Goal: Information Seeking & Learning: Learn about a topic

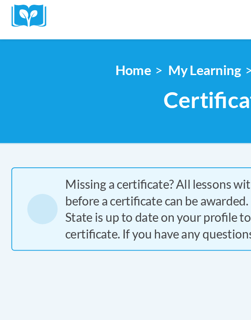
scroll to position [116, 0]
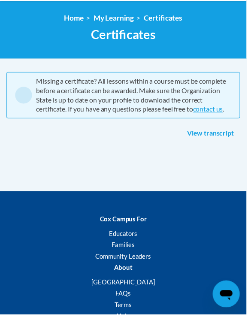
click at [137, 140] on link "View transcript" at bounding box center [214, 136] width 61 height 14
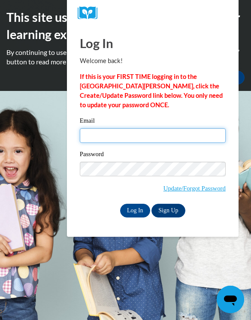
type input "nicolereives6567@gmail.com"
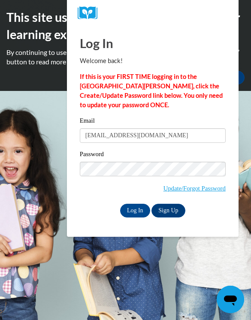
click at [135, 210] on input "Log In" at bounding box center [135, 211] width 30 height 14
click at [133, 215] on input "Log In" at bounding box center [135, 211] width 30 height 14
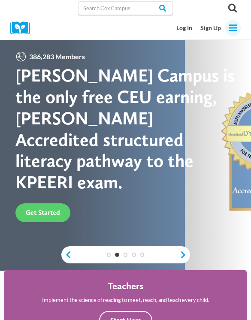
click at [227, 30] on button "Toggle Menu" at bounding box center [232, 27] width 15 height 15
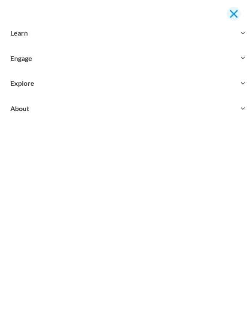
click at [236, 16] on span "Close menu" at bounding box center [234, 14] width 8 height 8
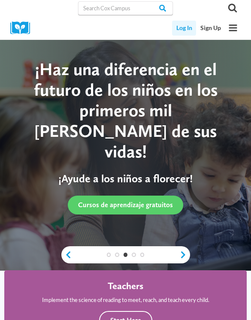
click at [178, 28] on link "Log In" at bounding box center [184, 28] width 24 height 15
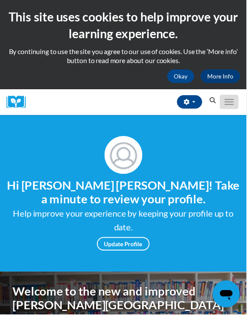
click at [232, 105] on button "Toggle navigation" at bounding box center [233, 104] width 19 height 15
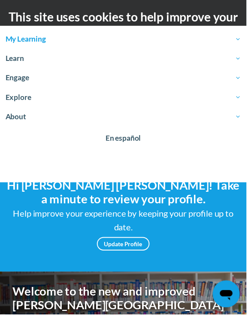
click at [27, 39] on span "My Learning" at bounding box center [126, 40] width 240 height 10
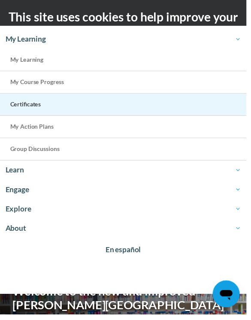
click at [36, 101] on link "Certificates" at bounding box center [125, 106] width 251 height 23
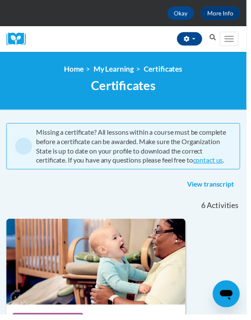
scroll to position [65, 0]
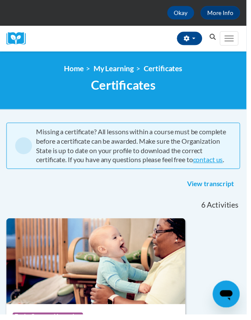
click at [131, 201] on nav "«« « 1-6 » »» 6 Activities CEUs" at bounding box center [125, 208] width 251 height 27
click at [130, 202] on nav "«« « 1-6 » »» 6 Activities CEUs" at bounding box center [125, 208] width 251 height 27
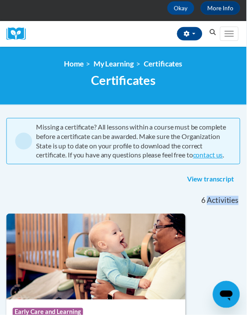
scroll to position [69, 0]
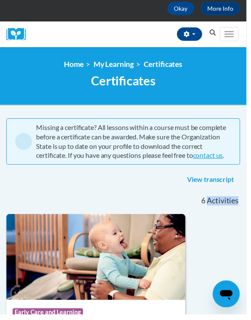
click at [196, 187] on link "View transcript" at bounding box center [214, 183] width 61 height 14
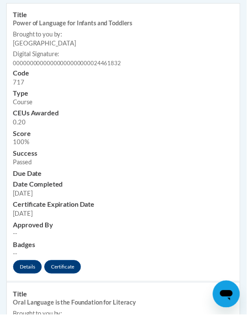
scroll to position [383, 0]
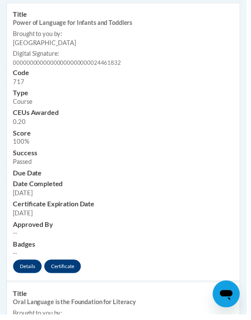
click at [66, 266] on link "Certificate" at bounding box center [63, 272] width 37 height 14
click at [61, 265] on link "Certificate" at bounding box center [63, 272] width 37 height 14
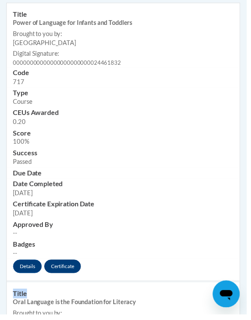
click at [61, 265] on link "Certificate" at bounding box center [63, 272] width 37 height 14
click at [128, 288] on td "Title Oral Language is the Foundation for Literacy Brought to you by: COX Campu…" at bounding box center [125, 320] width 237 height 65
click at [60, 267] on link "Certificate" at bounding box center [63, 272] width 37 height 14
click at [71, 265] on link "Certificate" at bounding box center [63, 272] width 37 height 14
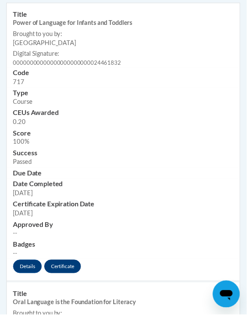
click at [66, 265] on link "Certificate" at bounding box center [63, 272] width 37 height 14
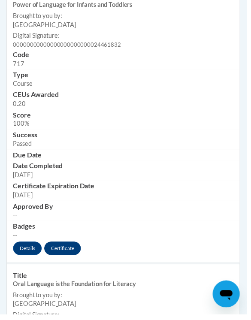
click at [66, 247] on link "Certificate" at bounding box center [63, 253] width 37 height 14
click at [30, 246] on link "Details" at bounding box center [27, 253] width 29 height 14
click at [71, 246] on link "Certificate" at bounding box center [63, 253] width 37 height 14
click at [66, 246] on link "Certificate" at bounding box center [63, 253] width 37 height 14
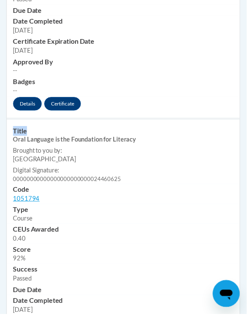
scroll to position [549, 0]
click at [129, 209] on h3 "Type" at bounding box center [125, 214] width 224 height 10
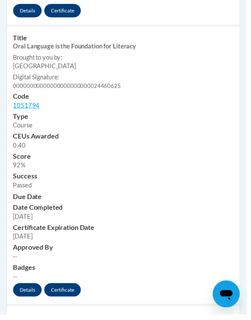
scroll to position [645, 0]
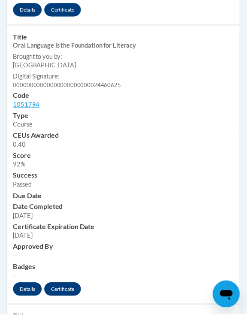
click at [62, 288] on link "Certificate" at bounding box center [63, 295] width 37 height 14
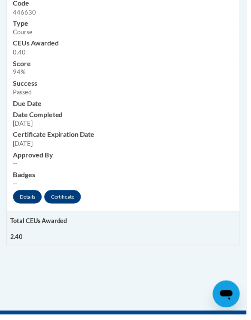
scroll to position [2455, 0]
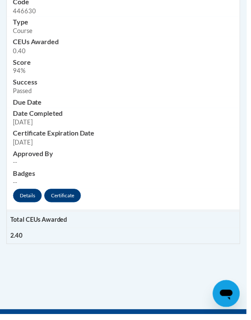
click at [25, 232] on td "2.40" at bounding box center [125, 240] width 237 height 16
click at [8, 232] on td "2.40" at bounding box center [125, 240] width 237 height 16
click at [15, 232] on td "2.40" at bounding box center [125, 240] width 237 height 16
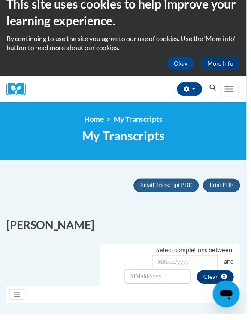
scroll to position [14, 0]
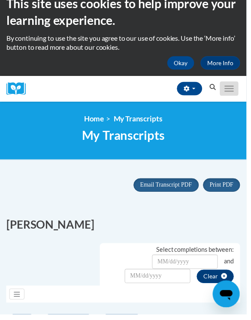
click at [230, 94] on button "Toggle navigation" at bounding box center [233, 90] width 19 height 15
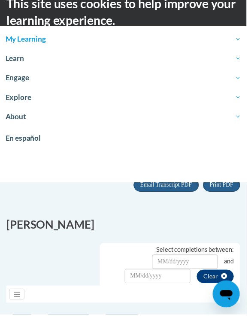
click at [27, 46] on link "My Learning" at bounding box center [125, 40] width 251 height 20
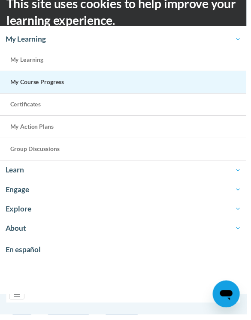
click at [36, 78] on link "My Course Progress" at bounding box center [125, 84] width 251 height 23
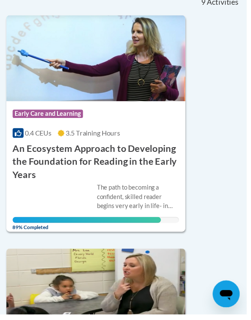
scroll to position [202, 0]
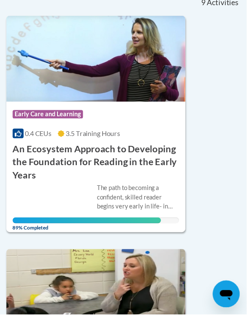
click at [55, 189] on div "The path to becoming a confident, skilled reader begins very early in life- in …" at bounding box center [98, 207] width 170 height 41
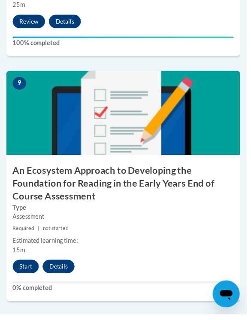
scroll to position [2119, 0]
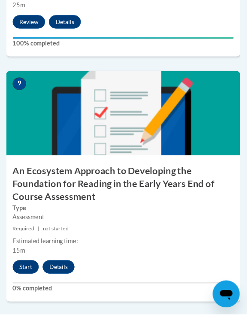
click at [28, 265] on button "Start" at bounding box center [26, 272] width 27 height 14
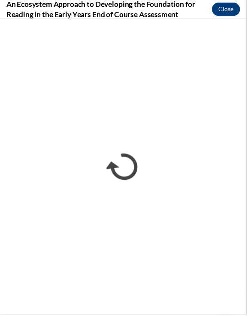
scroll to position [0, 0]
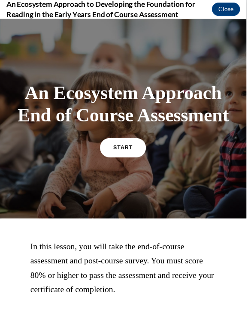
click at [109, 158] on link "START" at bounding box center [125, 150] width 47 height 20
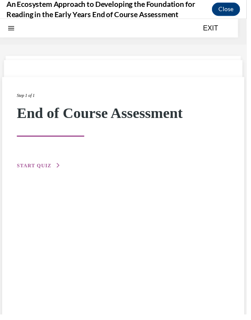
scroll to position [27, 0]
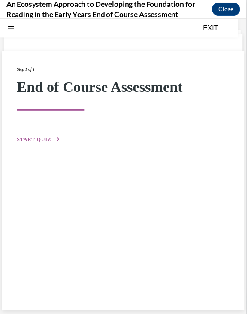
click at [45, 142] on span "START QUIZ" at bounding box center [34, 142] width 35 height 6
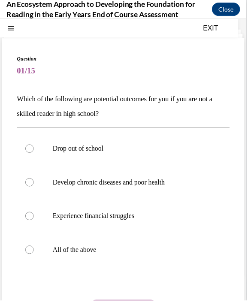
scroll to position [2126, 0]
click at [79, 257] on p "All of the above" at bounding box center [133, 254] width 159 height 9
click at [34, 257] on input "All of the above" at bounding box center [30, 254] width 9 height 9
radio input "true"
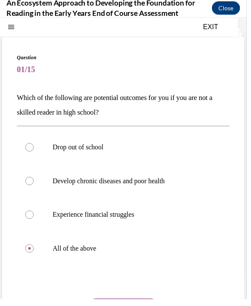
scroll to position [2486, 0]
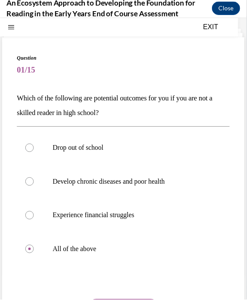
click at [30, 218] on input "Experience financial struggles" at bounding box center [30, 218] width 9 height 9
radio input "true"
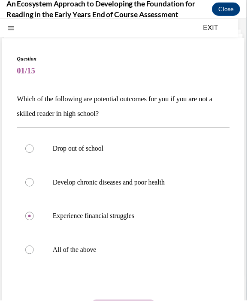
click at [30, 185] on input "Develop chronic diseases and poor health" at bounding box center [30, 185] width 9 height 9
radio input "true"
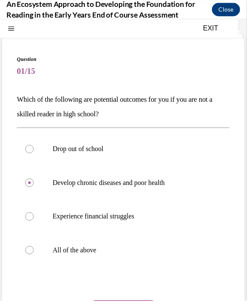
click at [30, 151] on input "Drop out of school" at bounding box center [30, 151] width 9 height 9
radio input "true"
click at [30, 185] on input "Develop chronic diseases and poor health" at bounding box center [30, 185] width 9 height 9
radio input "true"
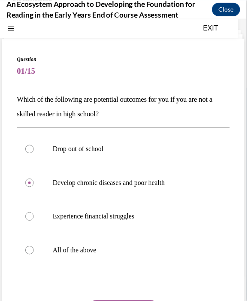
click at [30, 220] on input "Experience financial struggles" at bounding box center [30, 219] width 9 height 9
radio input "true"
click at [30, 254] on input "All of the above" at bounding box center [30, 254] width 9 height 9
radio input "true"
click at [211, 303] on div "Question 01/15 Which of the following are potential outcomes for you if you are…" at bounding box center [125, 216] width 217 height 320
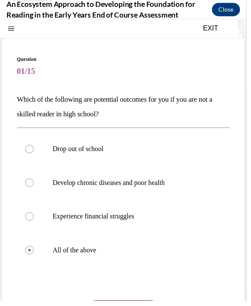
click at [212, 302] on div "Question 01/15 Which of the following are potential outcomes for you if you are…" at bounding box center [125, 216] width 217 height 320
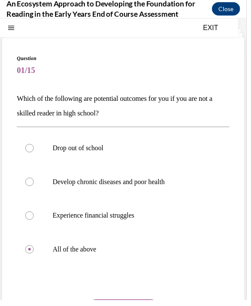
scroll to position [2446, 0]
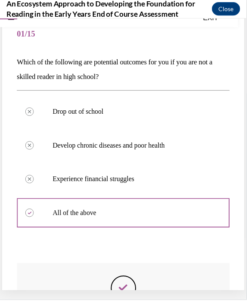
scroll to position [2409, 0]
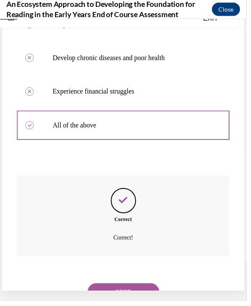
click at [146, 290] on button "NEXT" at bounding box center [125, 296] width 73 height 17
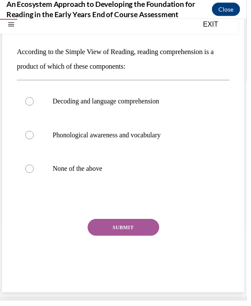
scroll to position [55, 0]
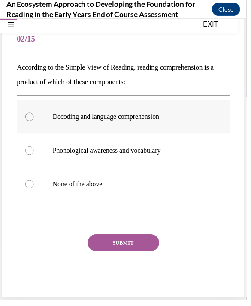
click at [179, 113] on label "Decoding and language comprehension" at bounding box center [125, 119] width 217 height 34
click at [34, 115] on input "Decoding and language comprehension" at bounding box center [30, 119] width 9 height 9
radio input "true"
click at [139, 243] on button "SUBMIT" at bounding box center [125, 247] width 73 height 17
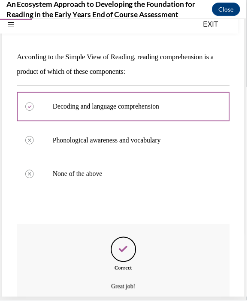
scroll to position [66, 0]
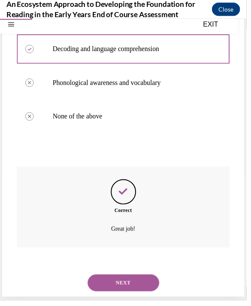
click at [149, 279] on button "NEXT" at bounding box center [125, 287] width 73 height 17
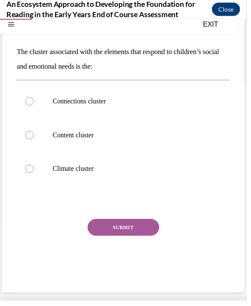
scroll to position [55, 0]
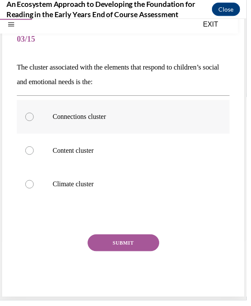
click at [99, 119] on p "Connections cluster" at bounding box center [133, 119] width 159 height 9
click at [34, 119] on input "Connections cluster" at bounding box center [30, 119] width 9 height 9
radio input "true"
click at [141, 253] on button "SUBMIT" at bounding box center [125, 247] width 73 height 17
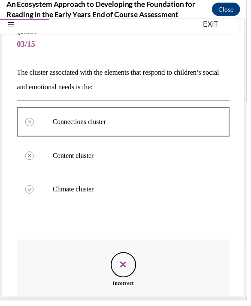
scroll to position [134, 0]
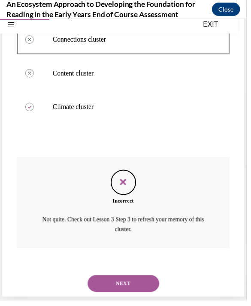
click at [115, 282] on button "NEXT" at bounding box center [125, 288] width 73 height 17
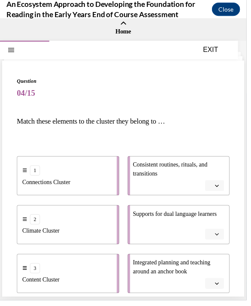
scroll to position [0, 0]
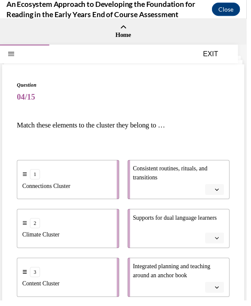
click at [215, 195] on span "Please select an option" at bounding box center [214, 192] width 3 height 9
click at [196, 150] on div "1 Connections Cluster 2 Climate Cluster 3 Content Cluster Consistent routines, …" at bounding box center [125, 223] width 217 height 157
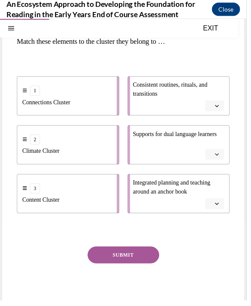
scroll to position [85, 0]
click at [239, 97] on div "Question 04/15 Match these elements to the cluster they belong to … 1 Connectio…" at bounding box center [125, 152] width 247 height 345
click at [224, 112] on button "button" at bounding box center [218, 107] width 19 height 11
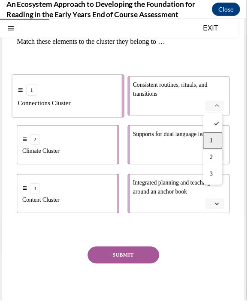
click at [223, 139] on div "1" at bounding box center [217, 142] width 20 height 17
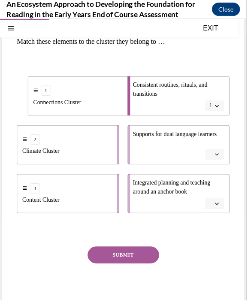
click at [221, 160] on span "button" at bounding box center [221, 157] width 6 height 6
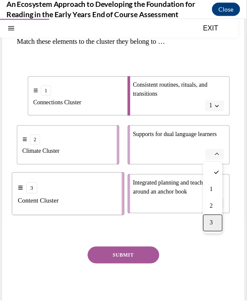
click at [213, 222] on div "3" at bounding box center [217, 226] width 20 height 17
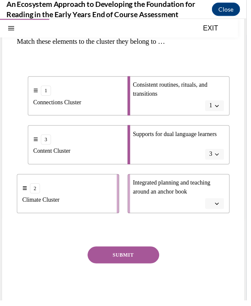
click at [226, 203] on button "button" at bounding box center [218, 206] width 19 height 11
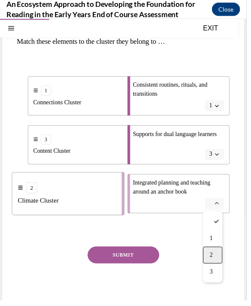
click at [215, 260] on span "2" at bounding box center [215, 259] width 3 height 7
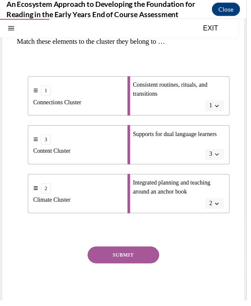
click at [144, 260] on button "SUBMIT" at bounding box center [125, 259] width 73 height 17
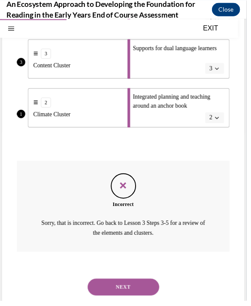
scroll to position [173, 0]
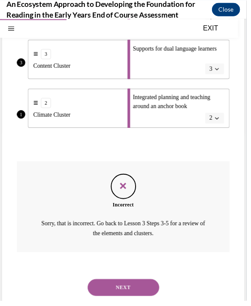
click at [144, 284] on button "NEXT" at bounding box center [125, 292] width 73 height 17
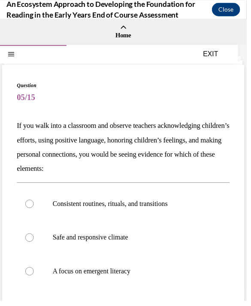
scroll to position [0, 0]
click at [168, 239] on p "Safe and responsive climate" at bounding box center [133, 241] width 159 height 9
click at [34, 239] on input "Safe and responsive climate" at bounding box center [30, 241] width 9 height 9
radio input "true"
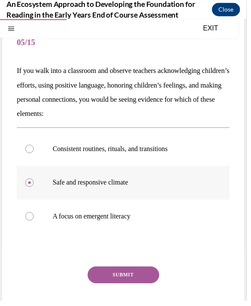
scroll to position [56, 0]
click at [149, 284] on button "SUBMIT" at bounding box center [125, 279] width 73 height 17
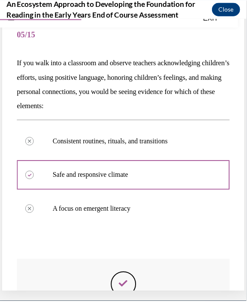
scroll to position [52, 0]
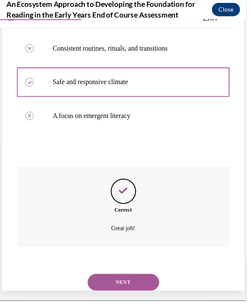
click at [148, 279] on button "NEXT" at bounding box center [125, 287] width 73 height 17
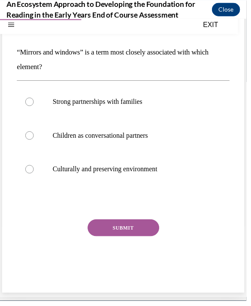
scroll to position [55, 0]
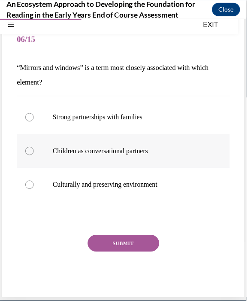
click at [143, 165] on label "Children as conversational partners" at bounding box center [125, 153] width 217 height 34
click at [34, 158] on input "Children as conversational partners" at bounding box center [30, 153] width 9 height 9
radio input "true"
click at [155, 246] on button "SUBMIT" at bounding box center [125, 247] width 73 height 17
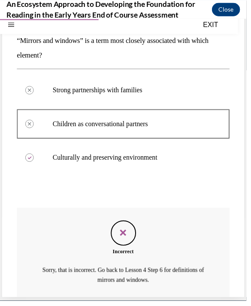
scroll to position [79, 0]
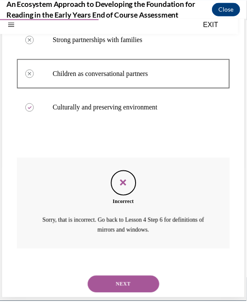
click at [155, 280] on button "NEXT" at bounding box center [125, 288] width 73 height 17
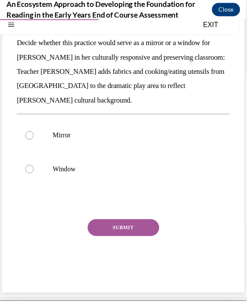
scroll to position [50, 0]
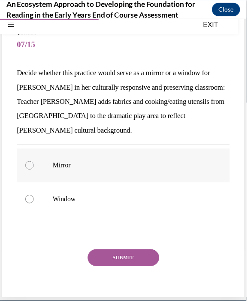
click at [148, 161] on label "Mirror" at bounding box center [125, 168] width 217 height 34
click at [34, 164] on input "Mirror" at bounding box center [30, 168] width 9 height 9
radio input "true"
click at [140, 253] on button "SUBMIT" at bounding box center [125, 261] width 73 height 17
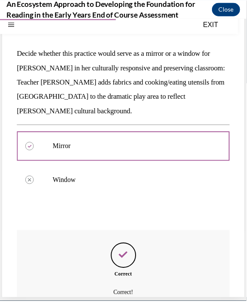
scroll to position [68, 0]
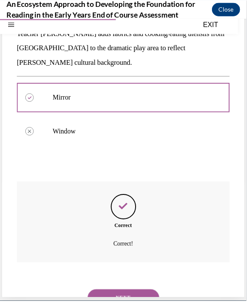
click at [146, 294] on button "NEXT" at bounding box center [125, 302] width 73 height 17
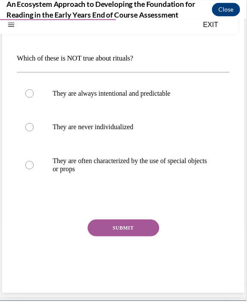
scroll to position [49, 0]
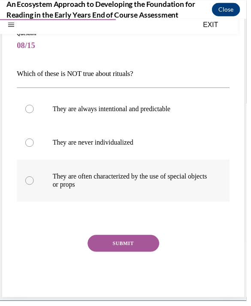
click at [191, 178] on p "They are often characterized by the use of special objects or props" at bounding box center [133, 183] width 159 height 17
click at [34, 179] on input "They are often characterized by the use of special objects or props" at bounding box center [30, 183] width 9 height 9
radio input "true"
click at [141, 248] on button "SUBMIT" at bounding box center [125, 247] width 73 height 17
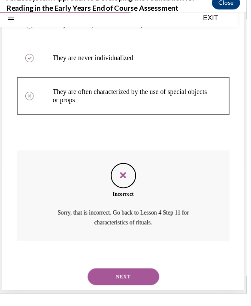
scroll to position [128, 0]
click at [148, 278] on button "NEXT" at bounding box center [125, 281] width 73 height 17
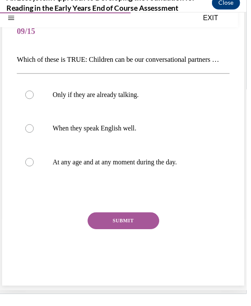
scroll to position [55, 0]
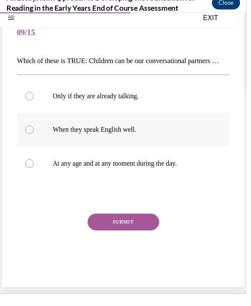
click at [102, 136] on p "When they speak English well." at bounding box center [133, 132] width 159 height 9
click at [34, 136] on input "When they speak English well." at bounding box center [30, 132] width 9 height 9
radio input "true"
click at [140, 235] on button "SUBMIT" at bounding box center [125, 226] width 73 height 17
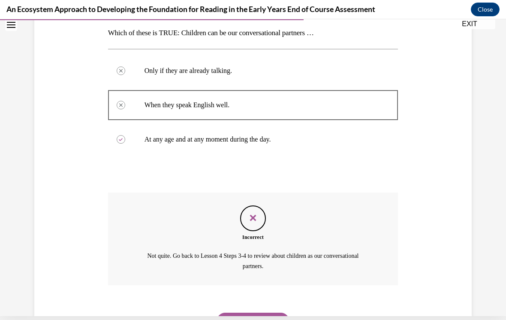
scroll to position [27, 0]
